Goal: Transaction & Acquisition: Purchase product/service

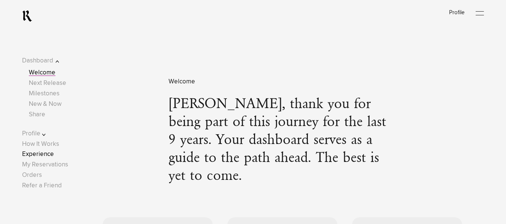
click at [46, 155] on link "Experience" at bounding box center [38, 154] width 32 height 6
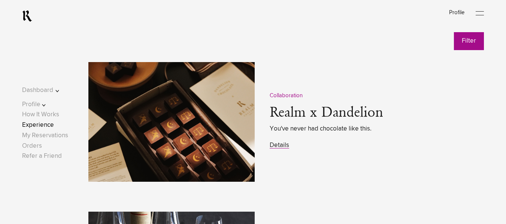
scroll to position [956, 0]
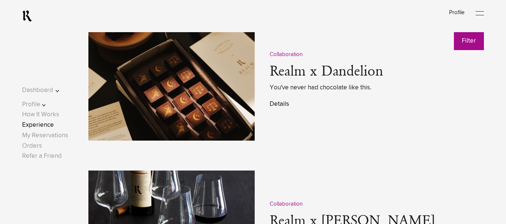
click at [282, 106] on link "Details" at bounding box center [279, 104] width 19 height 6
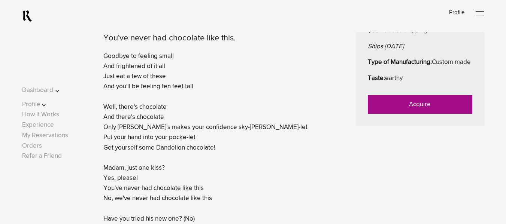
scroll to position [347, 0]
click at [421, 114] on link "Acquire" at bounding box center [420, 104] width 105 height 19
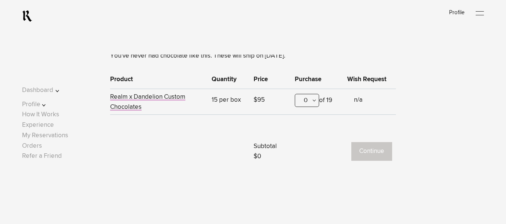
scroll to position [289, 0]
click at [315, 97] on div "0" at bounding box center [307, 100] width 24 height 13
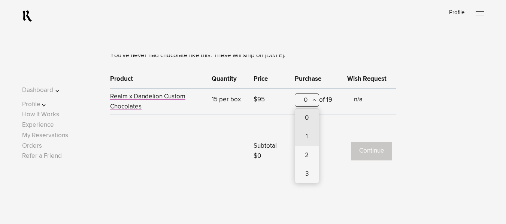
click at [306, 137] on div "1" at bounding box center [307, 137] width 24 height 19
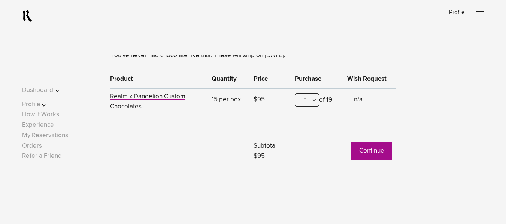
click at [369, 156] on button "Continue" at bounding box center [372, 151] width 41 height 19
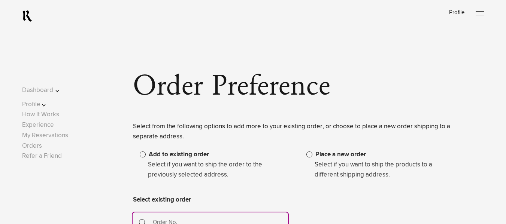
click at [311, 156] on span at bounding box center [310, 155] width 6 height 6
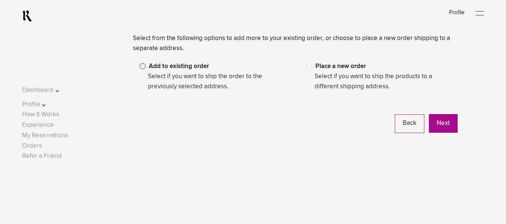
scroll to position [94, 0]
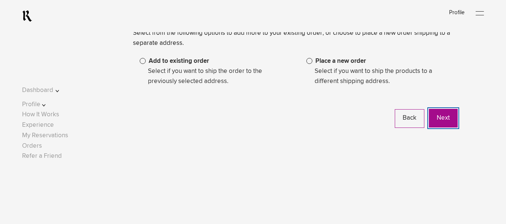
click at [442, 118] on button "Next" at bounding box center [443, 118] width 29 height 19
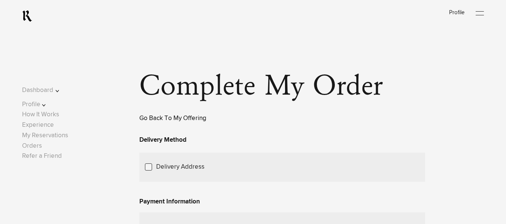
click at [160, 122] on link "Go Back To My Offering" at bounding box center [172, 118] width 67 height 6
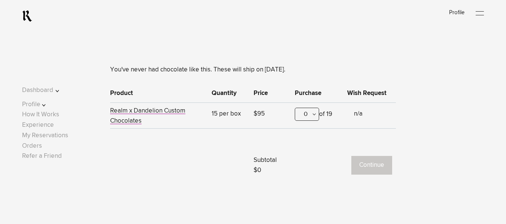
scroll to position [275, 0]
click at [314, 119] on div "0" at bounding box center [307, 113] width 24 height 13
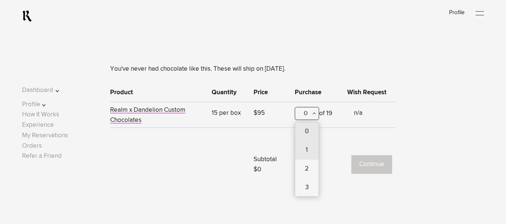
click at [310, 154] on div "1" at bounding box center [307, 150] width 24 height 19
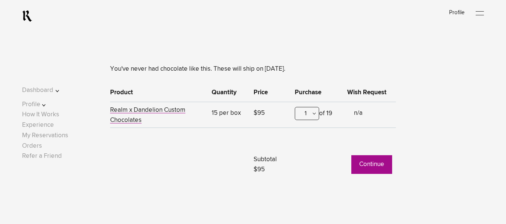
click at [385, 166] on button "Continue" at bounding box center [372, 165] width 41 height 19
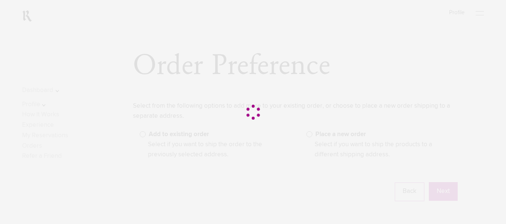
scroll to position [22, 0]
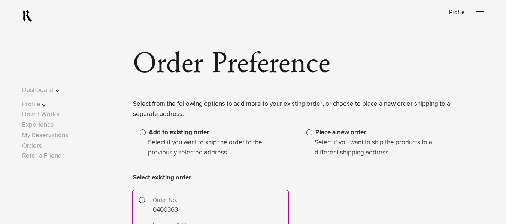
click at [311, 132] on span at bounding box center [310, 133] width 6 height 6
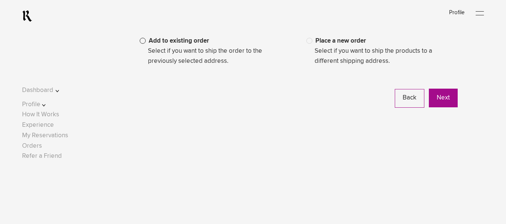
scroll to position [120, 0]
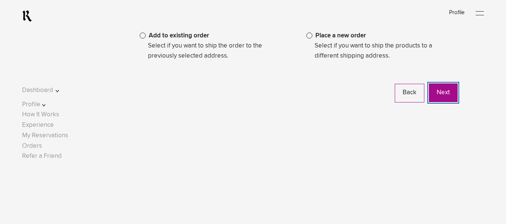
click at [446, 88] on button "Next" at bounding box center [443, 93] width 29 height 19
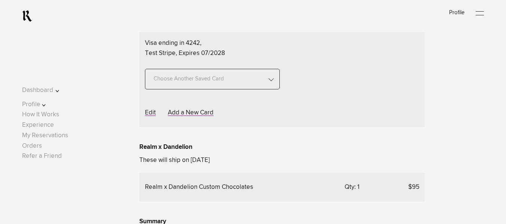
scroll to position [185, 0]
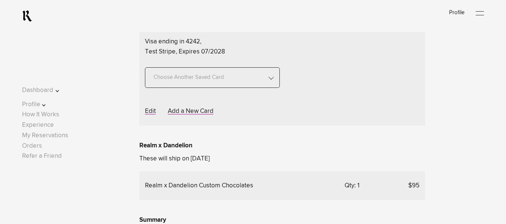
click at [0, 0] on span "Choose Another Saved Shipping Address" at bounding box center [0, 0] width 0 height 0
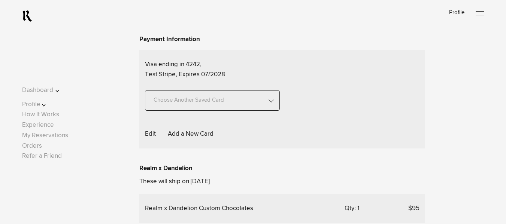
scroll to position [180, 0]
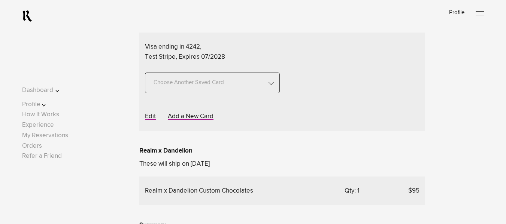
click at [0, 0] on div "Sahil Aggarwal - Test, New York, 10001" at bounding box center [0, 0] width 0 height 0
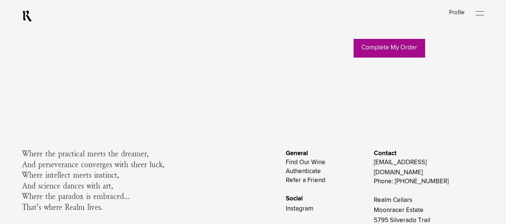
scroll to position [483, 0]
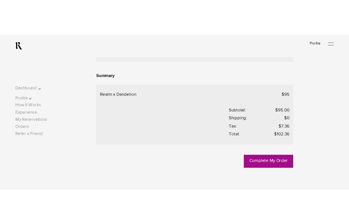
scroll to position [346, 0]
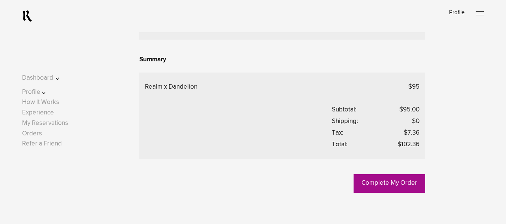
drag, startPoint x: 138, startPoint y: 145, endPoint x: 234, endPoint y: 148, distance: 96.4
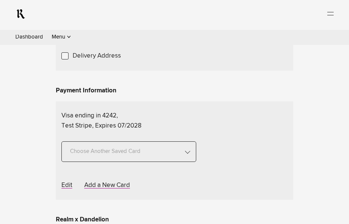
scroll to position [121, 0]
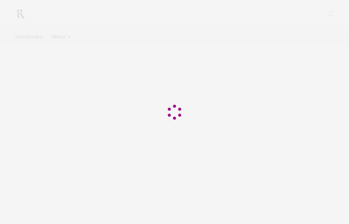
scroll to position [121, 0]
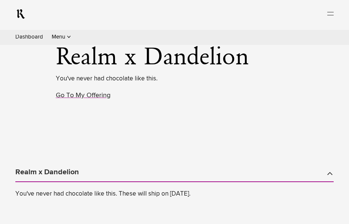
scroll to position [290, 0]
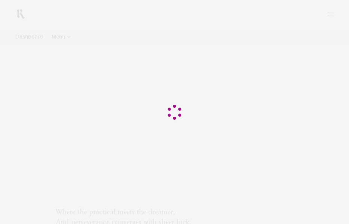
scroll to position [205, 0]
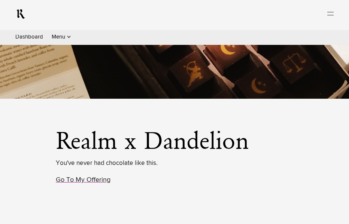
click at [0, 0] on div "0" at bounding box center [0, 0] width 0 height 0
click at [0, 0] on div "1" at bounding box center [0, 0] width 0 height 0
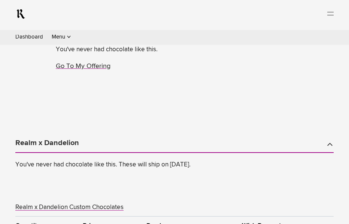
scroll to position [323, 0]
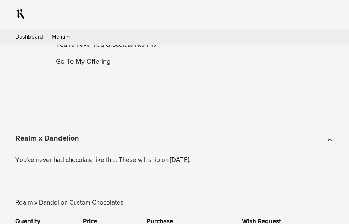
click at [0, 0] on button "Continue" at bounding box center [0, 0] width 0 height 0
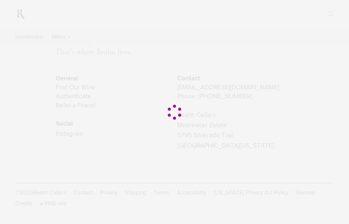
scroll to position [0, 0]
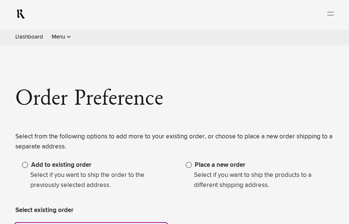
click at [192, 162] on span at bounding box center [189, 165] width 6 height 6
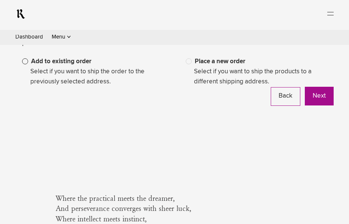
scroll to position [106, 0]
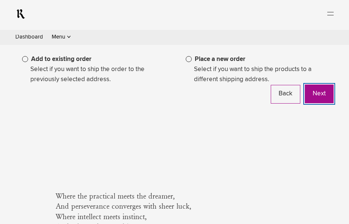
click at [305, 103] on button "Next" at bounding box center [319, 94] width 29 height 19
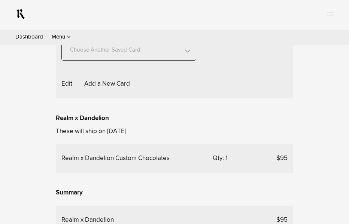
scroll to position [223, 0]
click at [0, 0] on span "Choose Another Saved Shipping Address" at bounding box center [0, 0] width 0 height 0
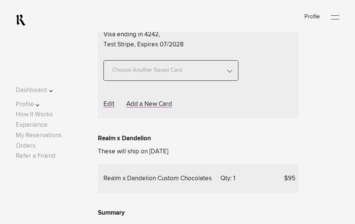
click at [0, 0] on div "Sahil Aggarwal - Test, New York, 10001" at bounding box center [0, 0] width 0 height 0
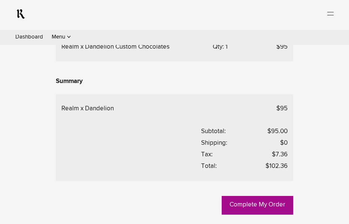
scroll to position [314, 0]
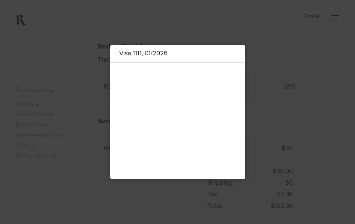
click at [298, 84] on div at bounding box center [177, 112] width 355 height 224
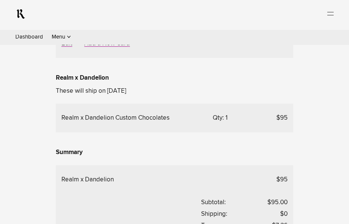
scroll to position [263, 0]
click at [0, 0] on span "Choose Another Saved Shipping Address" at bounding box center [0, 0] width 0 height 0
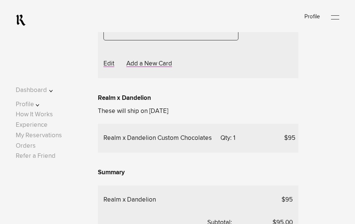
click at [0, 0] on div "Sahil Aggarwal - Test, Colorado, 80001" at bounding box center [0, 0] width 0 height 0
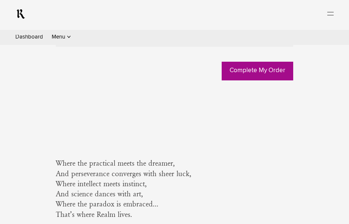
scroll to position [84, 0]
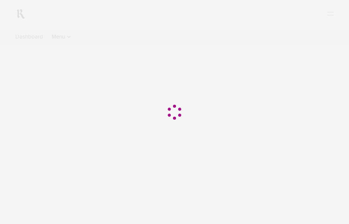
scroll to position [84, 0]
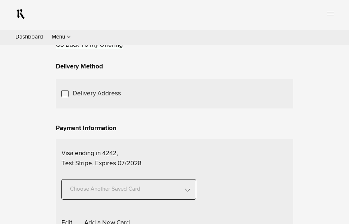
drag, startPoint x: 211, startPoint y: 142, endPoint x: 201, endPoint y: 157, distance: 18.0
click at [0, 0] on p "[PERSON_NAME] V2 [STREET_ADDRESS][US_STATE] [PERSON_NAME][EMAIL_ADDRESS][DOMAIN…" at bounding box center [0, 0] width 0 height 0
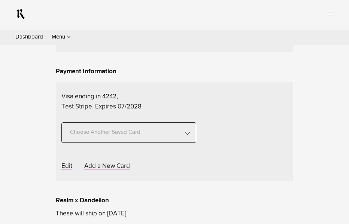
scroll to position [183, 0]
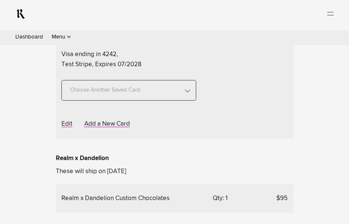
click at [0, 0] on span "Choose Another Saved Shipping Address" at bounding box center [0, 0] width 0 height 0
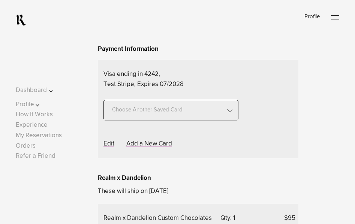
click at [0, 0] on div "test 2 - [GEOGRAPHIC_DATA], [US_STATE], 94558" at bounding box center [0, 0] width 0 height 0
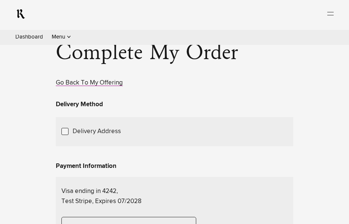
scroll to position [0, 0]
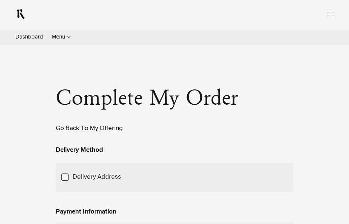
click at [110, 132] on link "Go Back To My Offering" at bounding box center [89, 129] width 67 height 6
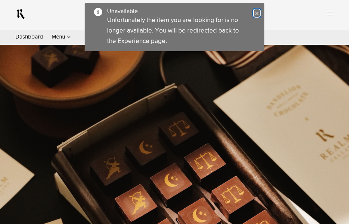
click at [257, 13] on icon "Close" at bounding box center [256, 13] width 5 height 5
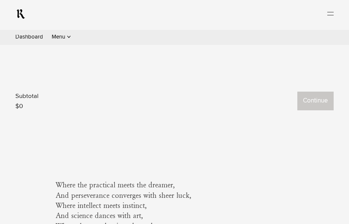
scroll to position [393, 0]
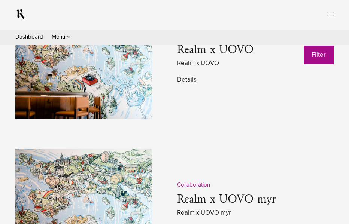
scroll to position [870, 0]
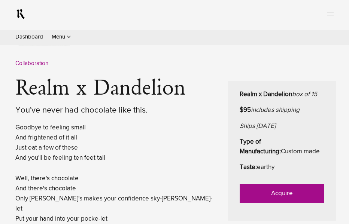
scroll to position [238, 0]
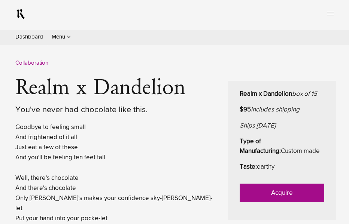
click at [292, 184] on link "Acquire" at bounding box center [282, 193] width 85 height 19
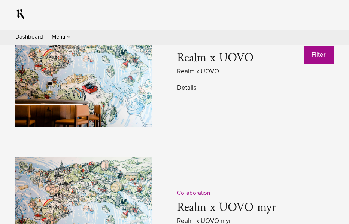
scroll to position [863, 0]
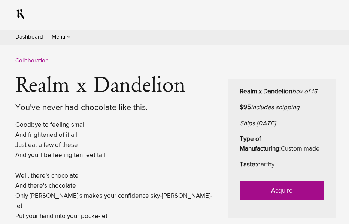
scroll to position [242, 0]
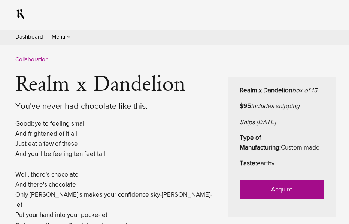
click at [281, 181] on link "Acquire" at bounding box center [282, 190] width 85 height 19
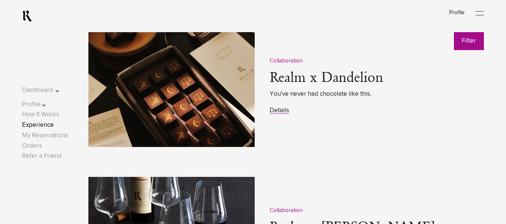
scroll to position [950, 0]
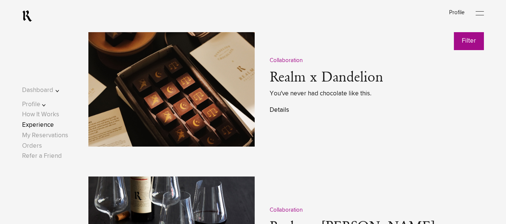
click at [281, 113] on link "Details" at bounding box center [279, 110] width 19 height 6
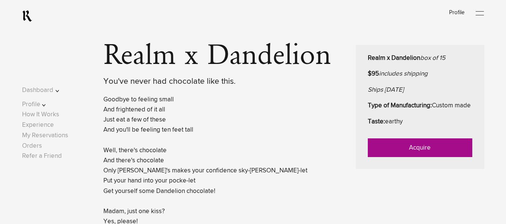
scroll to position [304, 0]
click at [422, 157] on link "Acquire" at bounding box center [420, 147] width 105 height 19
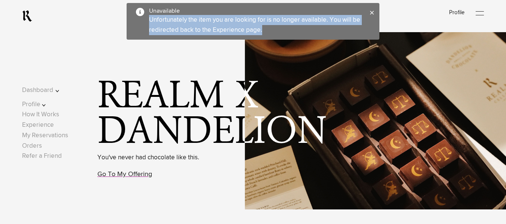
drag, startPoint x: 151, startPoint y: 20, endPoint x: 261, endPoint y: 31, distance: 111.1
click at [261, 31] on div "Unfortunately the item you are looking for is no longer available. You will be …" at bounding box center [255, 25] width 213 height 20
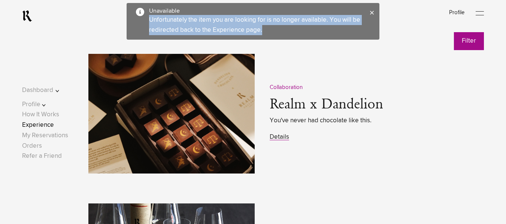
scroll to position [924, 0]
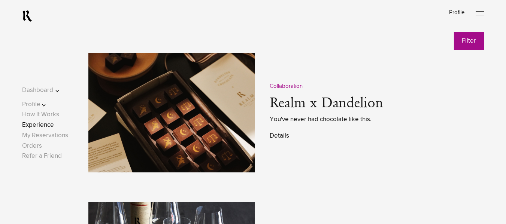
click at [284, 139] on link "Details" at bounding box center [279, 136] width 19 height 6
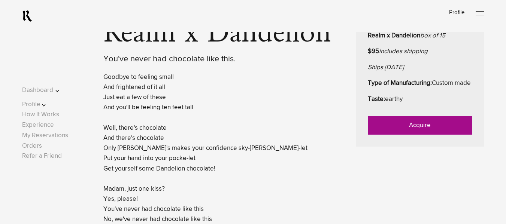
scroll to position [329, 0]
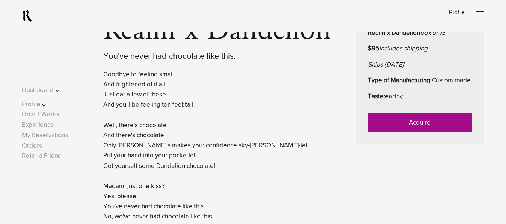
click at [411, 132] on link "Acquire" at bounding box center [420, 123] width 105 height 19
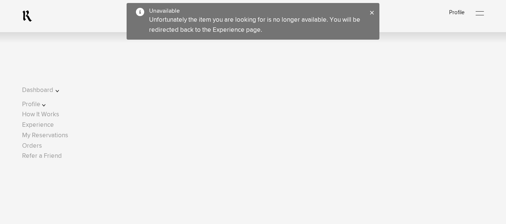
scroll to position [219, 0]
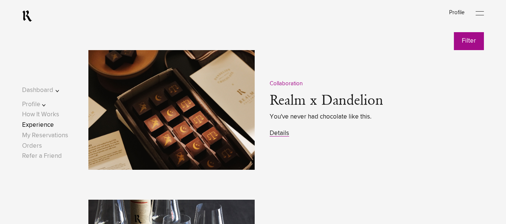
scroll to position [927, 0]
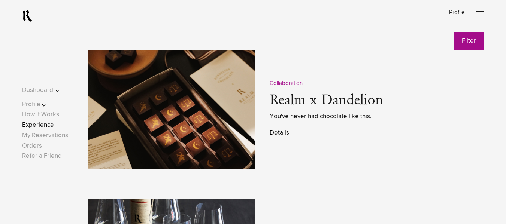
click at [283, 134] on link "Details" at bounding box center [279, 133] width 19 height 6
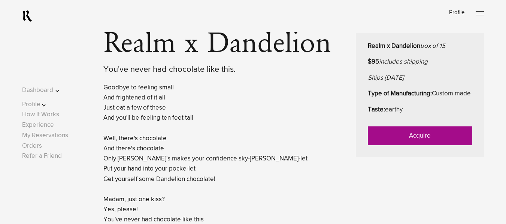
scroll to position [316, 0]
click at [431, 144] on link "Acquire" at bounding box center [420, 135] width 105 height 19
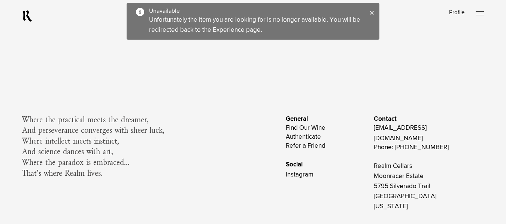
scroll to position [442, 0]
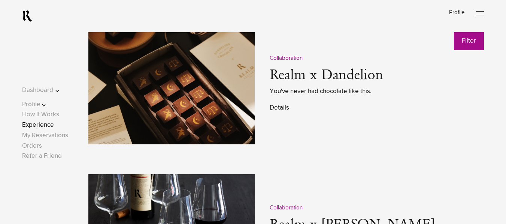
scroll to position [954, 0]
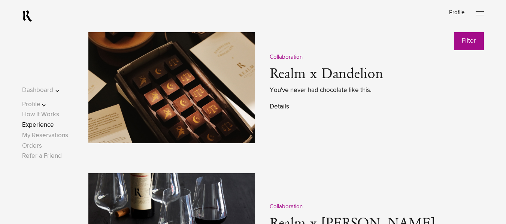
click at [275, 108] on link "Details" at bounding box center [279, 107] width 19 height 6
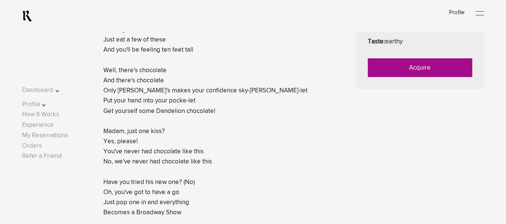
scroll to position [386, 0]
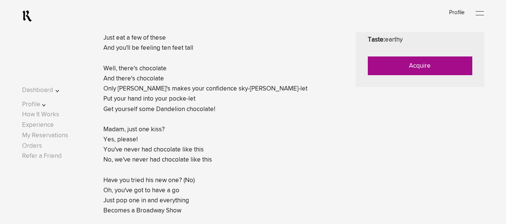
click at [412, 75] on link "Acquire" at bounding box center [420, 66] width 105 height 19
